Goal: Information Seeking & Learning: Find specific page/section

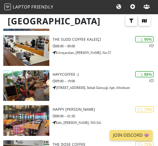
scroll to position [110, 0]
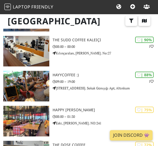
click at [88, 72] on h3 "hayycoffee :)" at bounding box center [105, 74] width 105 height 5
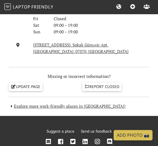
scroll to position [508, 0]
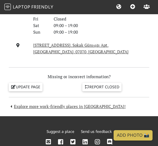
click at [104, 44] on link "[STREET_ADDRESS]. Sokak Günışığı Apt, [GEOGRAPHIC_DATA], 07070, [GEOGRAPHIC_DAT…" at bounding box center [80, 48] width 95 height 12
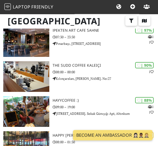
scroll to position [84, 0]
click at [113, 76] on p "Kılınçarslan, Hamam Sk. No:27" at bounding box center [105, 78] width 105 height 5
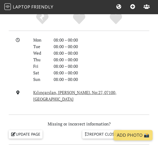
scroll to position [459, 0]
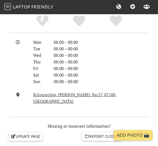
click at [87, 94] on link "Kılınçarslan, Hamam Sk. No:27, 07100, Antalya" at bounding box center [74, 98] width 83 height 12
